Goal: Communication & Community: Connect with others

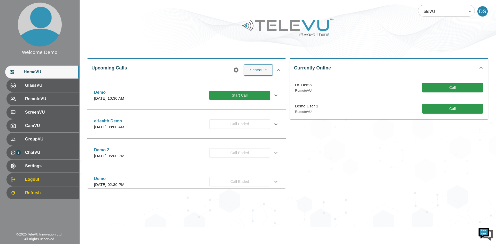
click at [213, 36] on div at bounding box center [288, 31] width 416 height 29
